Goal: Contribute content: Add original content to the website for others to see

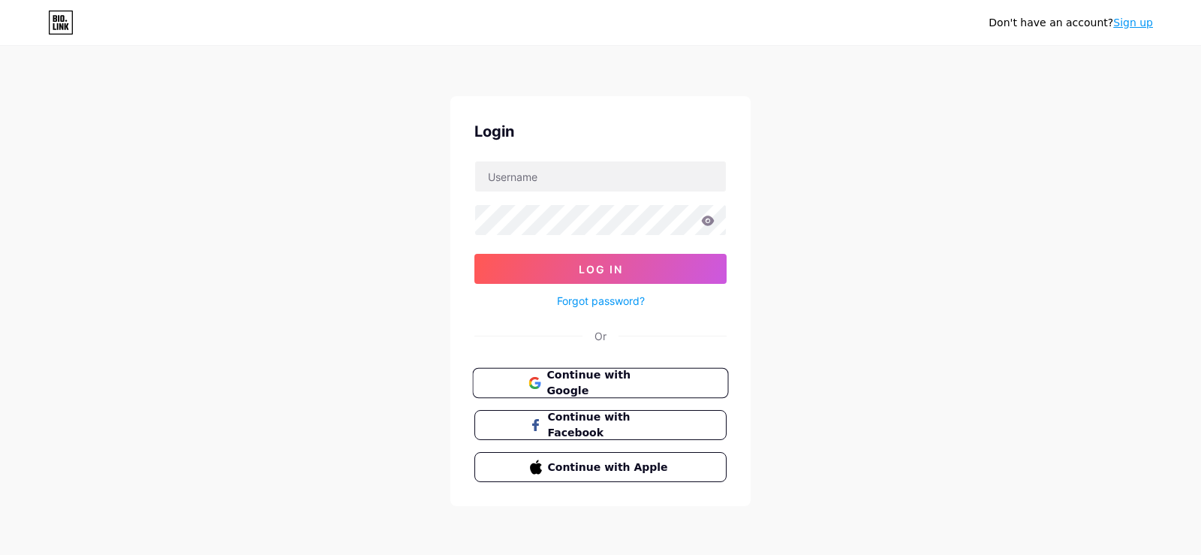
click at [608, 375] on span "Continue with Google" at bounding box center [609, 383] width 125 height 32
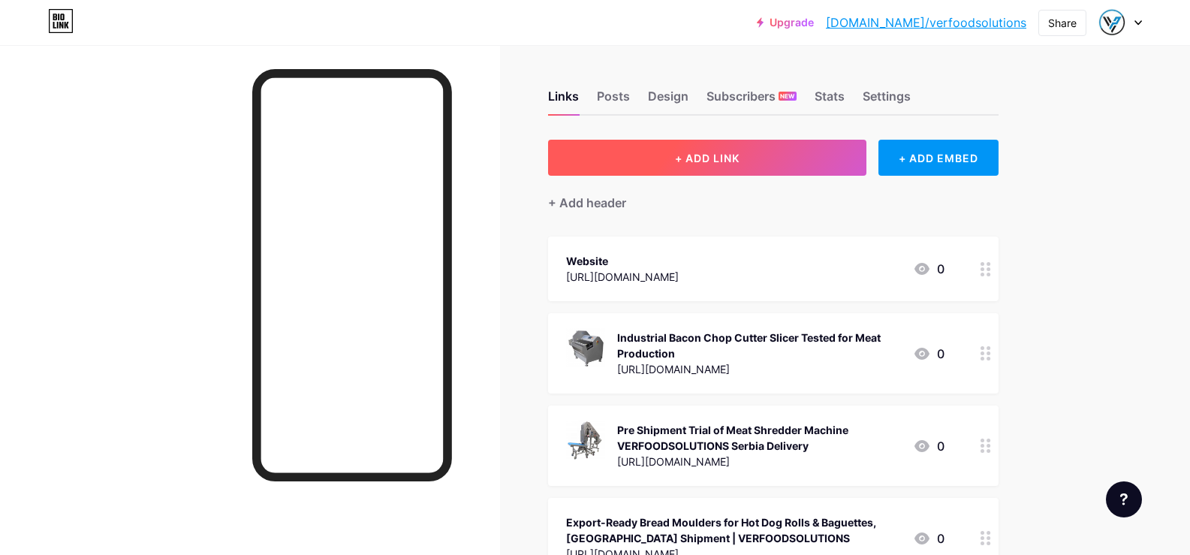
click at [723, 155] on span "+ ADD LINK" at bounding box center [707, 158] width 65 height 13
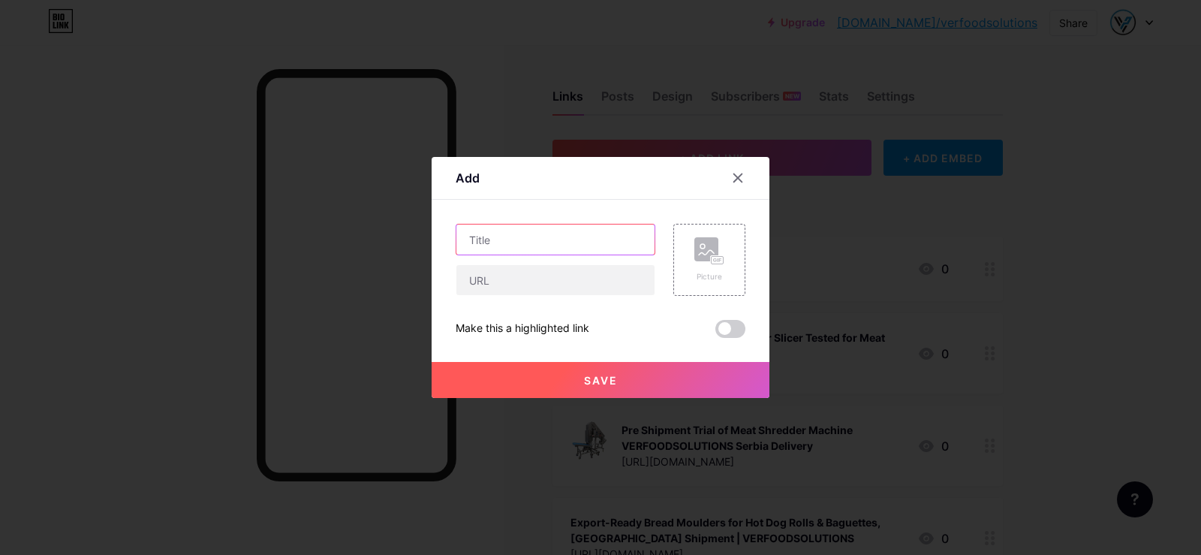
click at [517, 242] on input "text" at bounding box center [556, 240] width 198 height 30
paste input "Precision Poultry Processing: Two Wing Portion Cutters Delivered to Australia"
type input "Precision Poultry Processing: Two Wing Portion Cutters Delivered to Australia"
click at [490, 277] on input "text" at bounding box center [556, 280] width 198 height 30
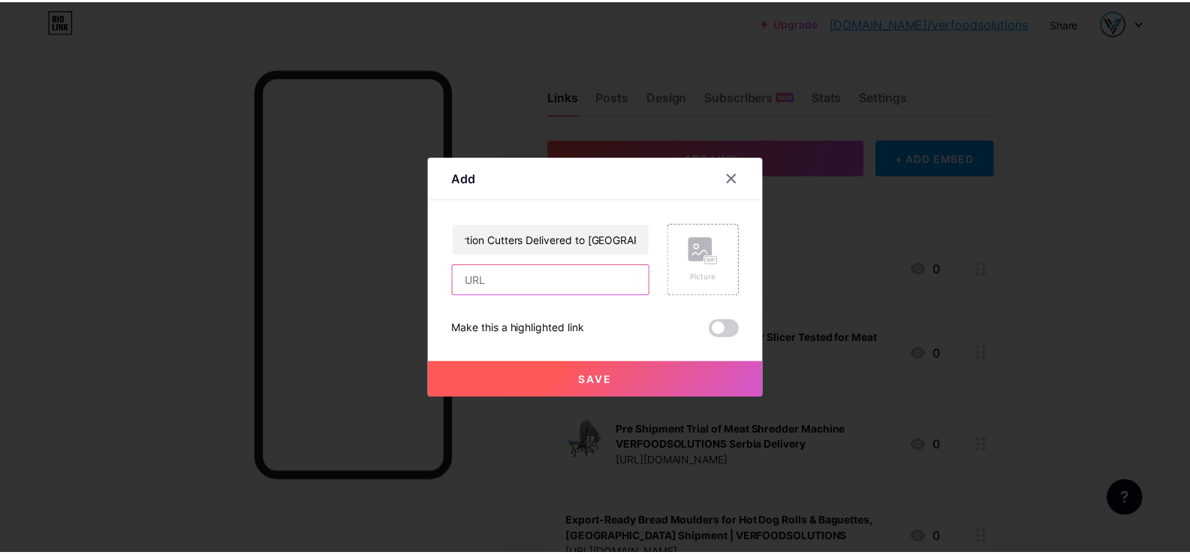
scroll to position [0, 0]
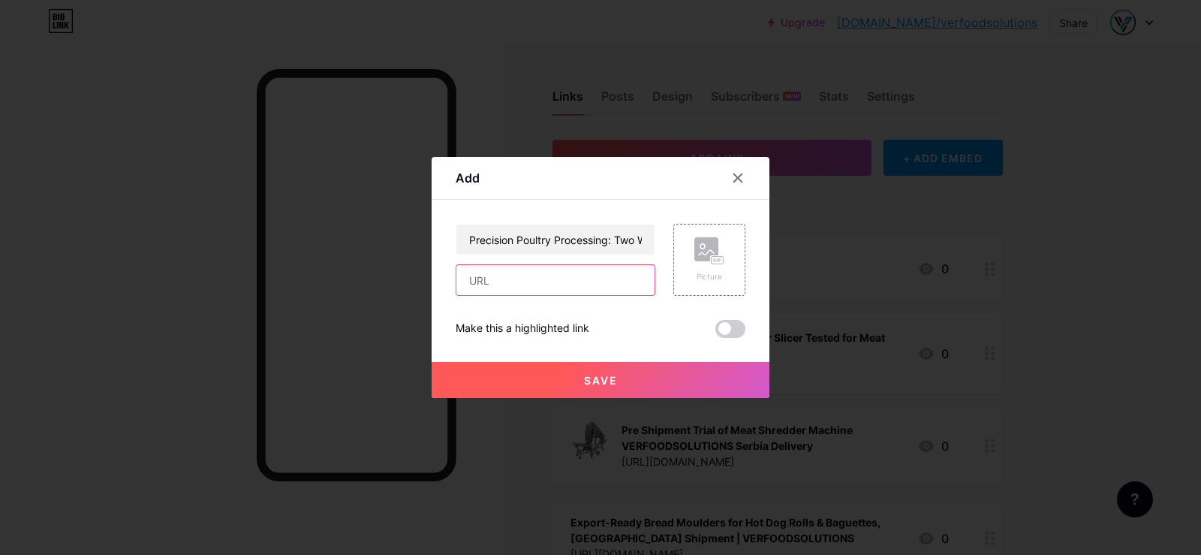
paste input "https://youtu.be/8zzZVuK6b2I"
type input "https://youtu.be/8zzZVuK6b2I"
click at [591, 383] on span "Save" at bounding box center [601, 380] width 34 height 13
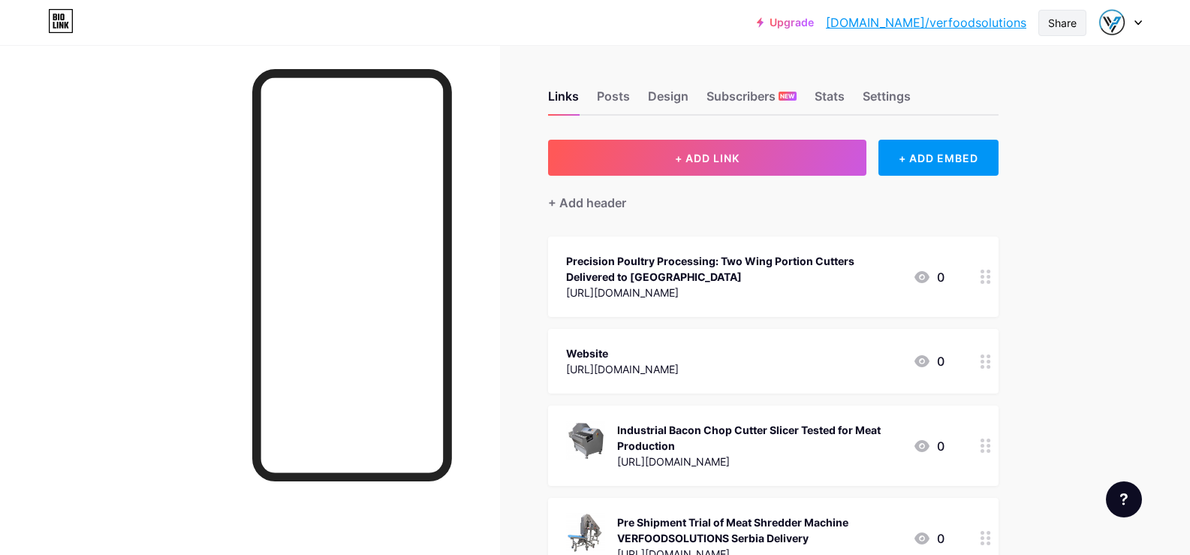
click at [1058, 24] on div "Share" at bounding box center [1062, 23] width 29 height 16
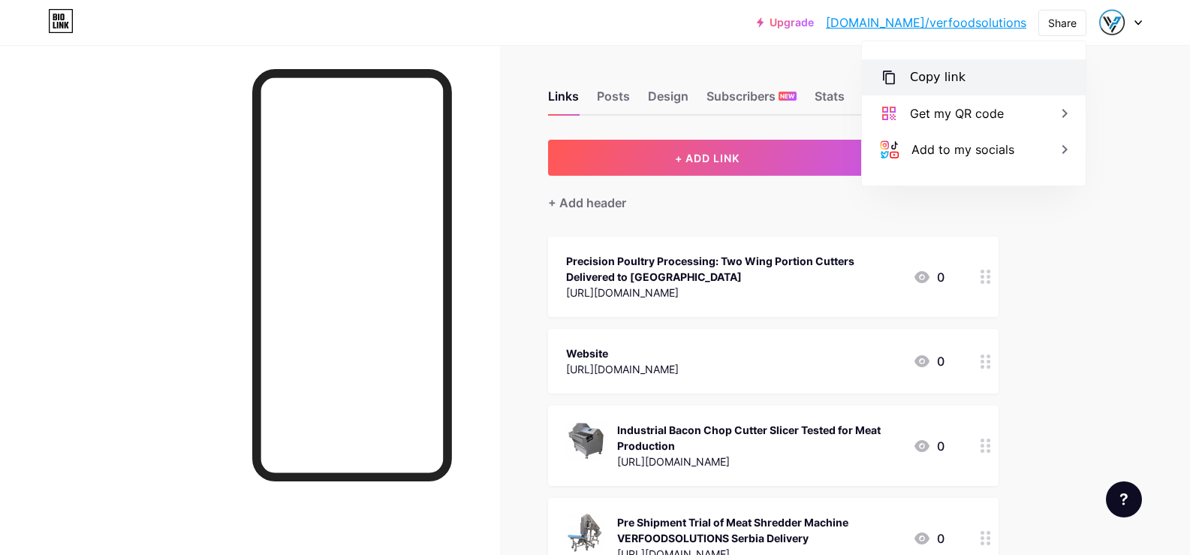
click at [957, 80] on div "Copy link" at bounding box center [938, 77] width 56 height 18
